Goal: Transaction & Acquisition: Purchase product/service

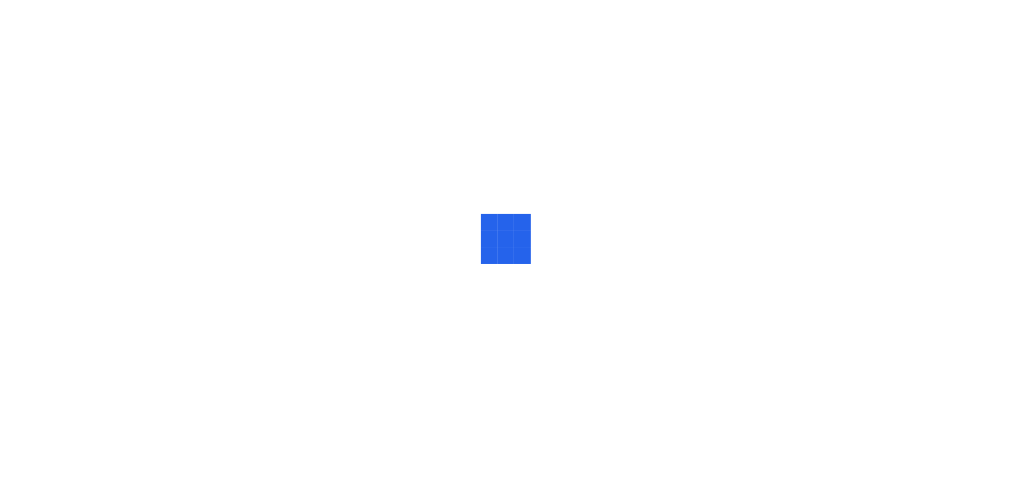
click at [551, 320] on div at bounding box center [506, 239] width 1012 height 478
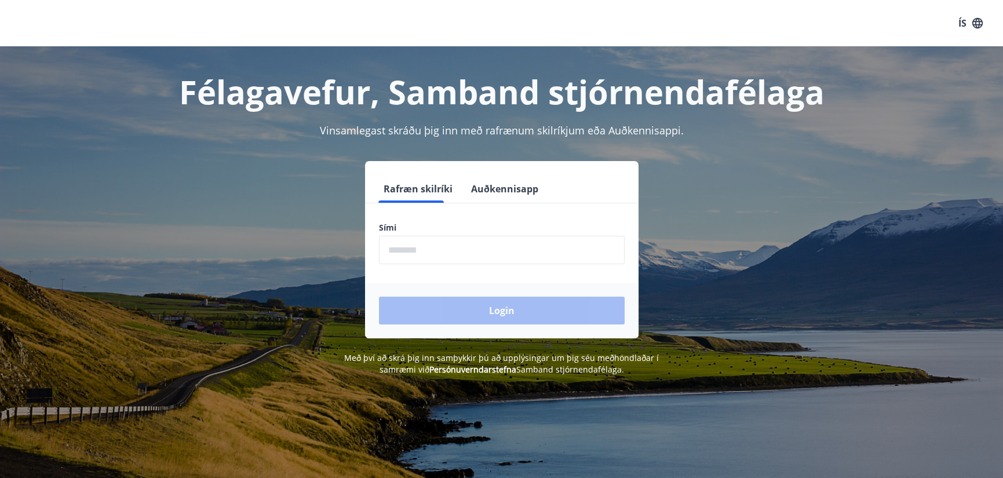
click at [449, 246] on input "phone" at bounding box center [502, 250] width 246 height 28
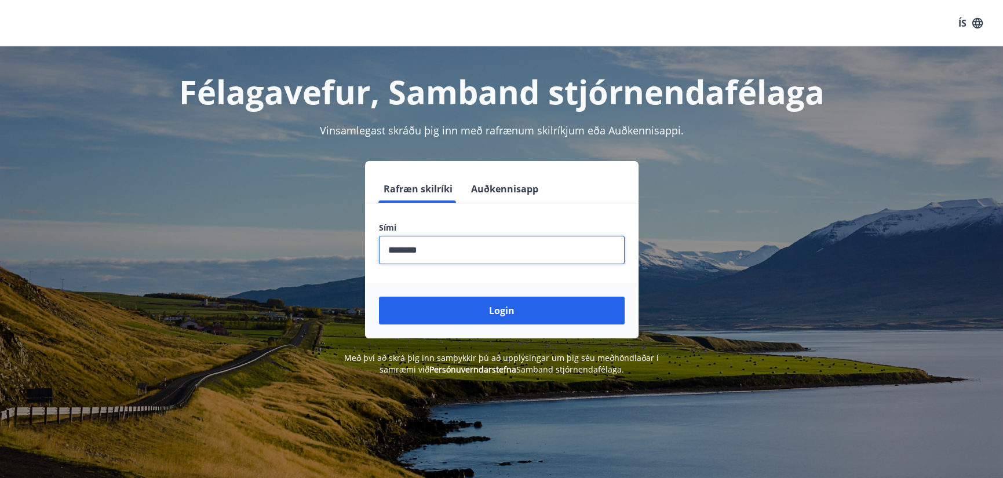
type input "********"
click at [379, 297] on button "Login" at bounding box center [502, 311] width 246 height 28
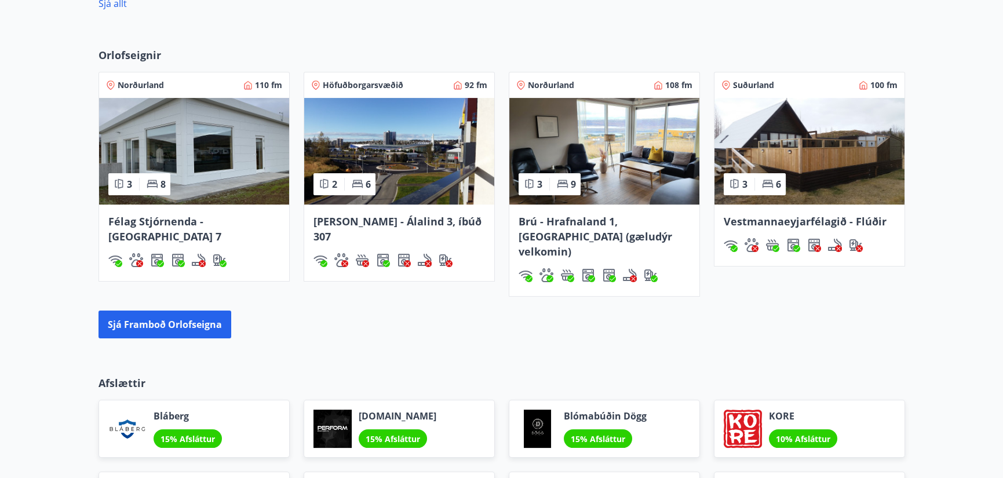
scroll to position [1020, 0]
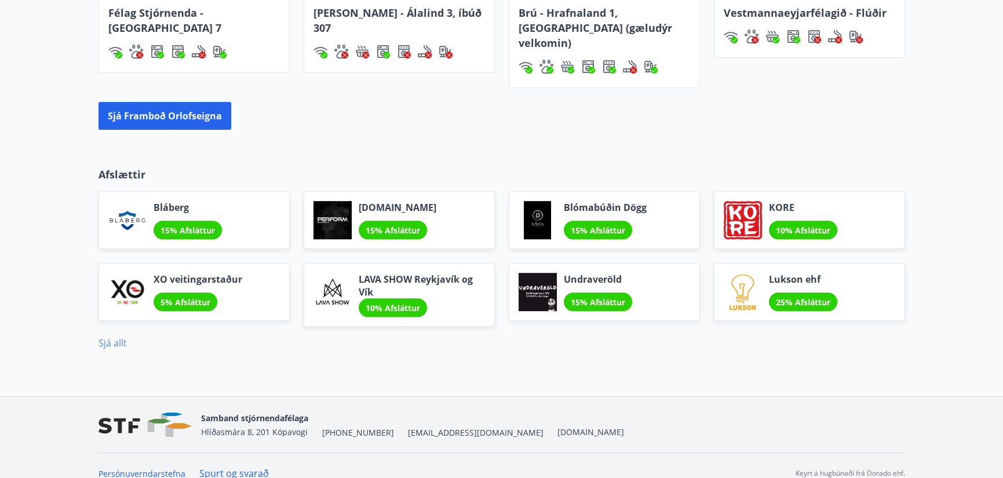
click at [112, 337] on link "Sjá allt" at bounding box center [113, 343] width 28 height 13
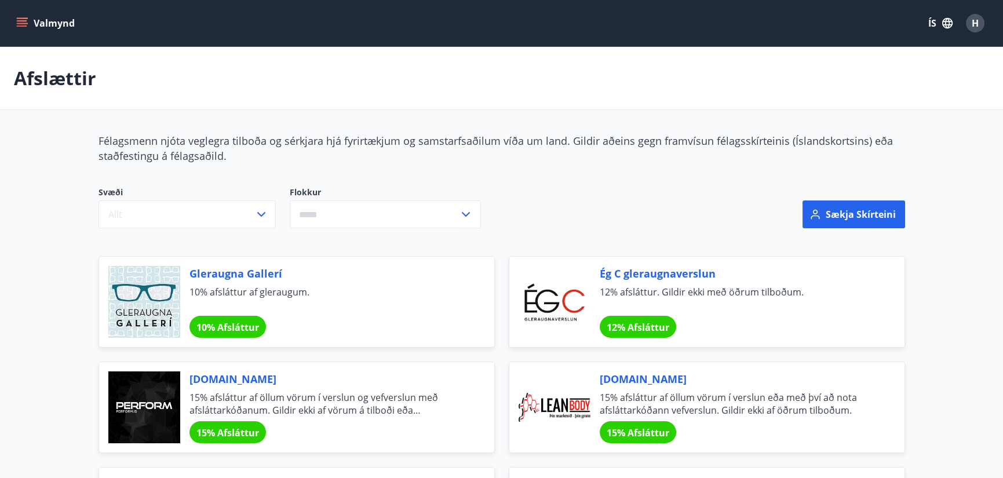
click at [29, 17] on button "Valmynd" at bounding box center [47, 23] width 66 height 21
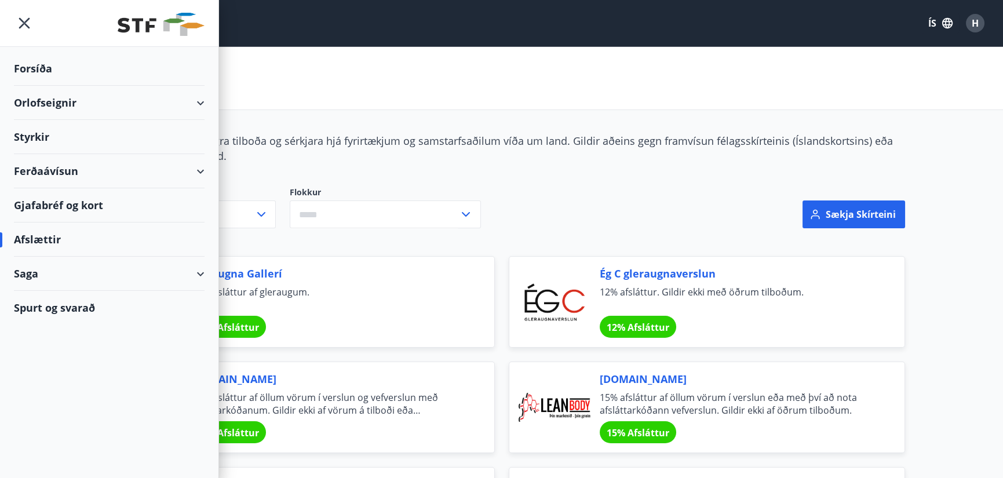
click at [203, 169] on div "Ferðaávísun" at bounding box center [109, 171] width 191 height 34
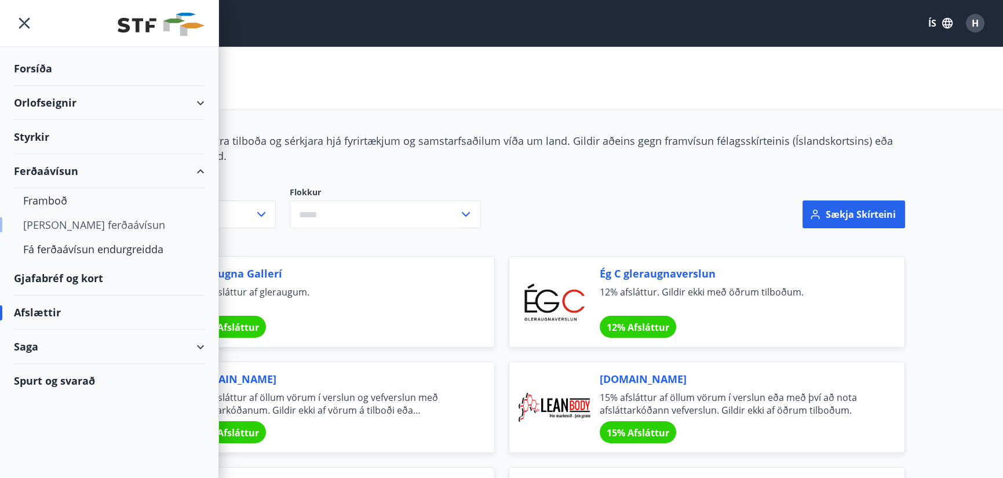
click at [75, 224] on div "[PERSON_NAME] ferðaávísun" at bounding box center [109, 225] width 172 height 24
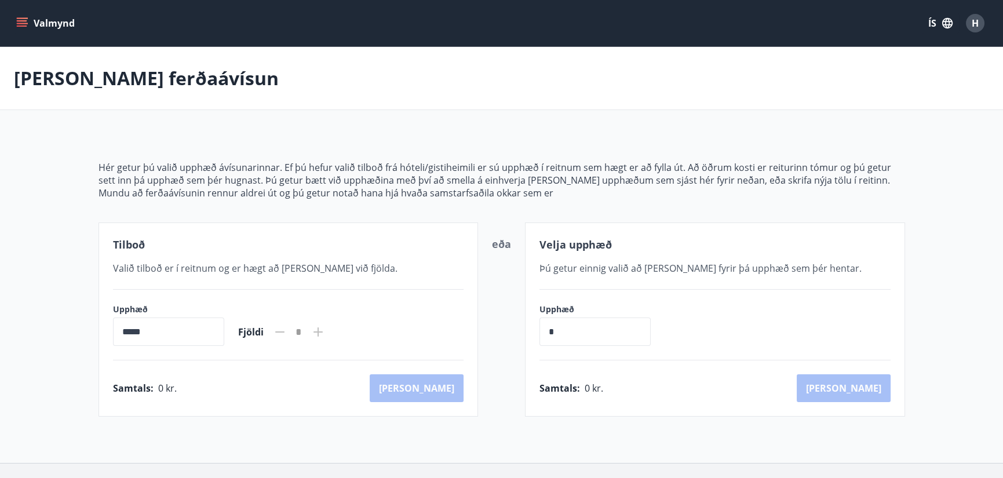
click at [26, 22] on icon "menu" at bounding box center [22, 23] width 12 height 12
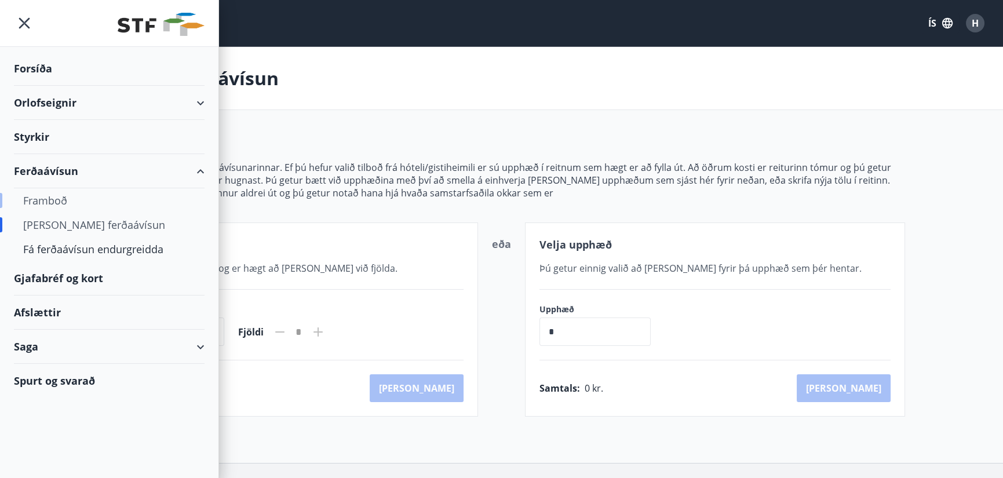
click at [46, 199] on div "Framboð" at bounding box center [109, 200] width 172 height 24
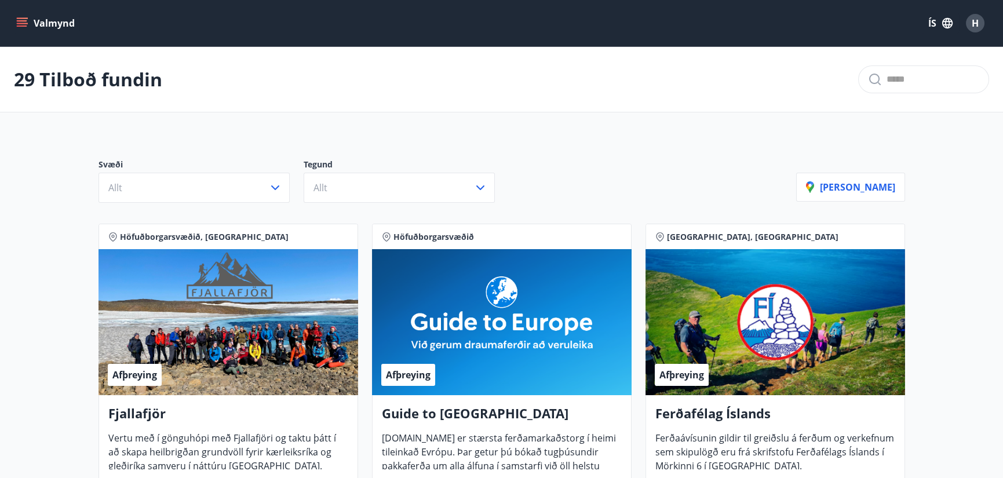
click at [20, 26] on icon "menu" at bounding box center [22, 26] width 10 height 1
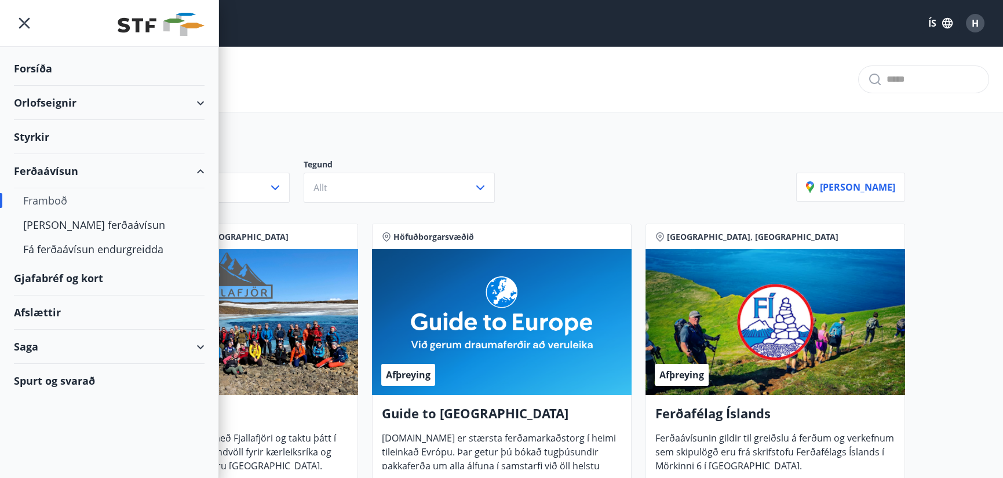
click at [49, 275] on div "Gjafabréf og kort" at bounding box center [109, 278] width 191 height 34
